Goal: Entertainment & Leisure: Consume media (video, audio)

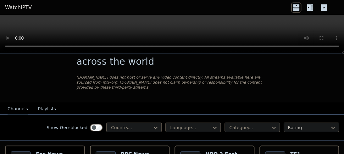
scroll to position [31, 0]
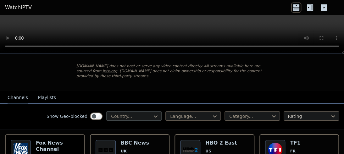
click at [146, 113] on div at bounding box center [132, 116] width 42 height 6
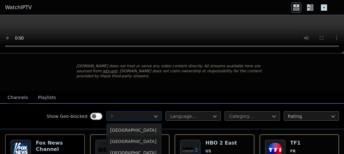
type input "***"
click at [121, 128] on div "[GEOGRAPHIC_DATA]" at bounding box center [133, 130] width 55 height 11
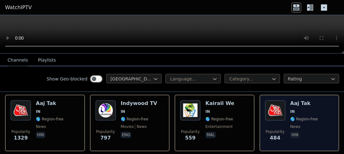
scroll to position [31, 0]
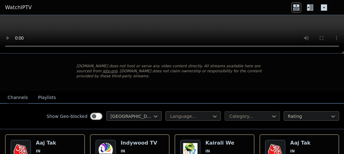
click at [257, 113] on div at bounding box center [250, 116] width 42 height 6
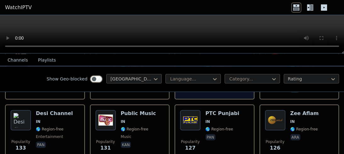
scroll to position [378, 0]
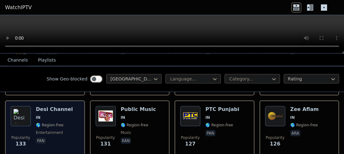
click at [57, 106] on h6 "Desi Channel" at bounding box center [54, 109] width 37 height 6
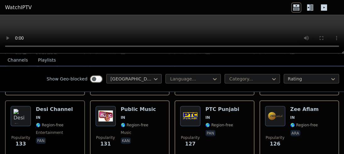
click at [28, 77] on div "Show Geo-blocked India Language... Category... Rating" at bounding box center [172, 79] width 344 height 26
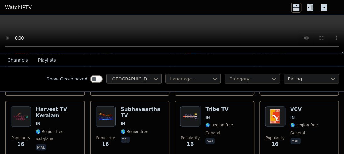
scroll to position [2046, 0]
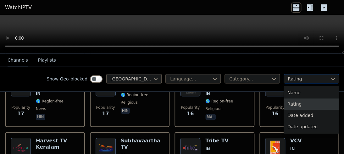
click at [314, 76] on div at bounding box center [309, 79] width 42 height 6
click at [306, 77] on div at bounding box center [309, 79] width 42 height 6
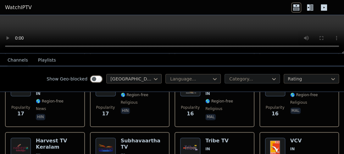
click at [272, 79] on icon at bounding box center [274, 79] width 4 height 2
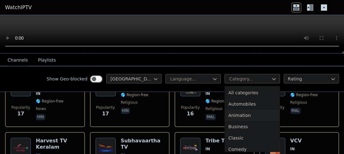
click at [242, 115] on div "Animation" at bounding box center [252, 115] width 55 height 11
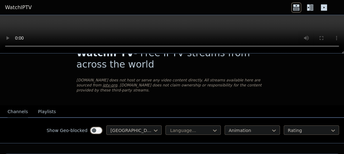
scroll to position [32, 0]
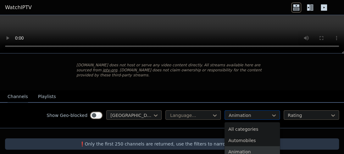
click at [229, 112] on div at bounding box center [250, 115] width 42 height 6
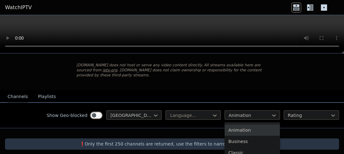
scroll to position [31, 0]
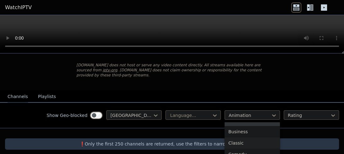
click at [239, 140] on div "Classic" at bounding box center [252, 143] width 55 height 11
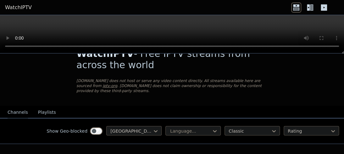
scroll to position [32, 0]
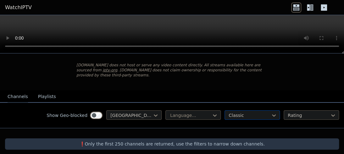
click at [236, 112] on div at bounding box center [250, 115] width 42 height 6
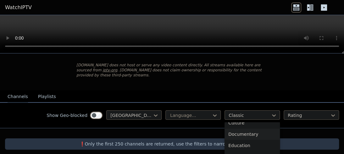
scroll to position [94, 0]
click at [251, 143] on div "Entertainment" at bounding box center [252, 148] width 55 height 11
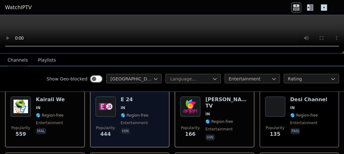
scroll to position [64, 0]
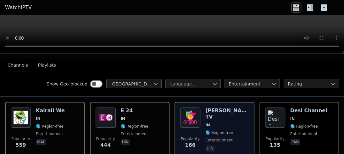
click at [215, 108] on h6 "[PERSON_NAME] TV" at bounding box center [227, 114] width 43 height 13
click at [190, 111] on img at bounding box center [190, 118] width 20 height 20
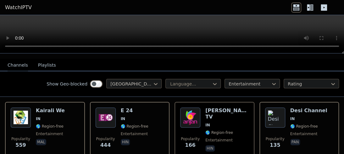
click at [332, 88] on div "Show Geo-blocked India Language... Entertainment Rating" at bounding box center [172, 84] width 344 height 26
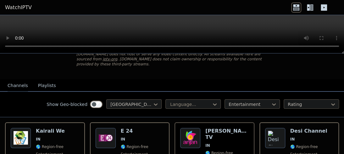
scroll to position [54, 0]
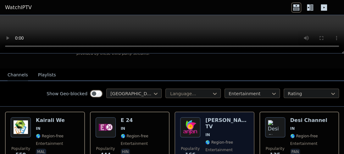
click at [213, 117] on h6 "[PERSON_NAME] TV" at bounding box center [227, 123] width 43 height 13
